Goal: Information Seeking & Learning: Learn about a topic

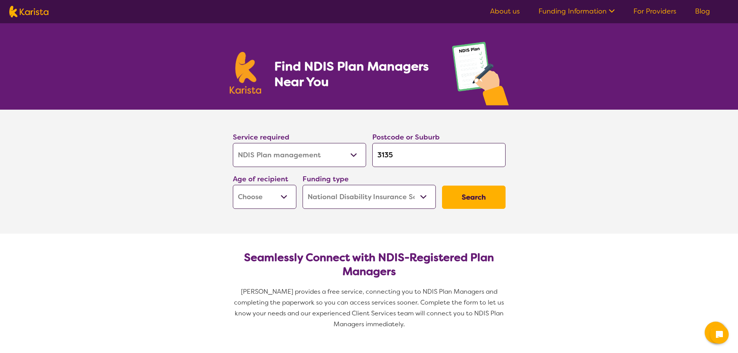
select select "NDIS Plan management"
select select "NDIS"
select select "NDIS Plan management"
select select "NDIS"
click at [286, 194] on select "Early Childhood - 0 to 9 Child - 10 to 11 Adolescent - 12 to 17 Adult - 18 to 6…" at bounding box center [264, 197] width 63 height 24
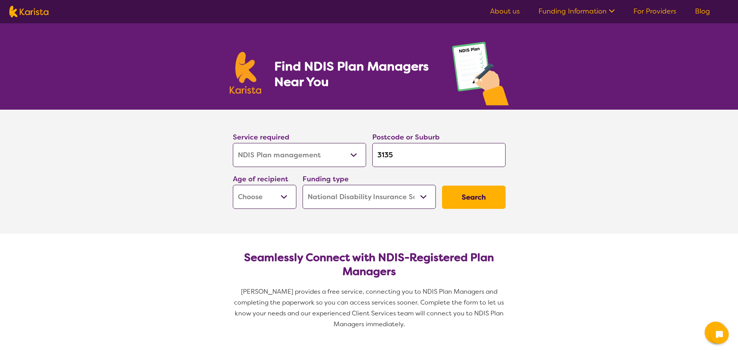
select select "AD"
click at [233, 185] on select "Early Childhood - 0 to 9 Child - 10 to 11 Adolescent - 12 to 17 Adult - 18 to 6…" at bounding box center [264, 197] width 63 height 24
select select "AD"
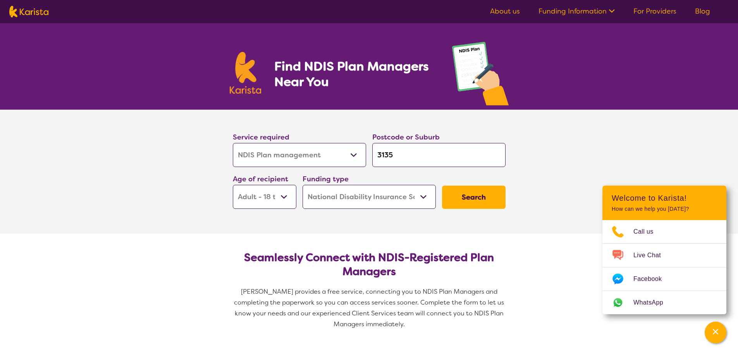
click at [476, 198] on button "Search" at bounding box center [473, 196] width 63 height 23
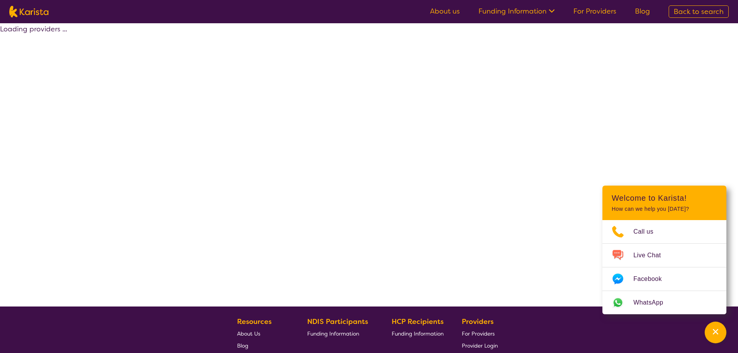
select select "by_score"
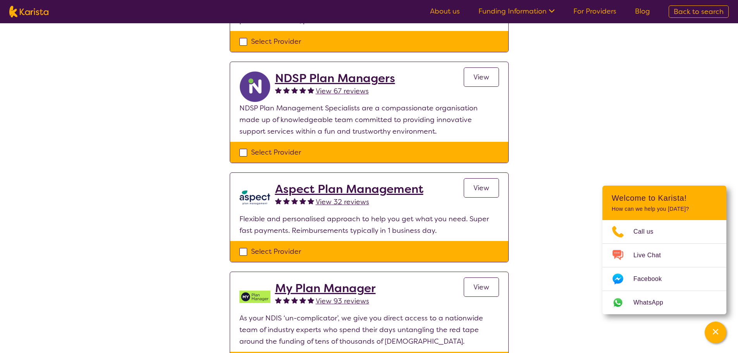
scroll to position [271, 0]
